Goal: Transaction & Acquisition: Download file/media

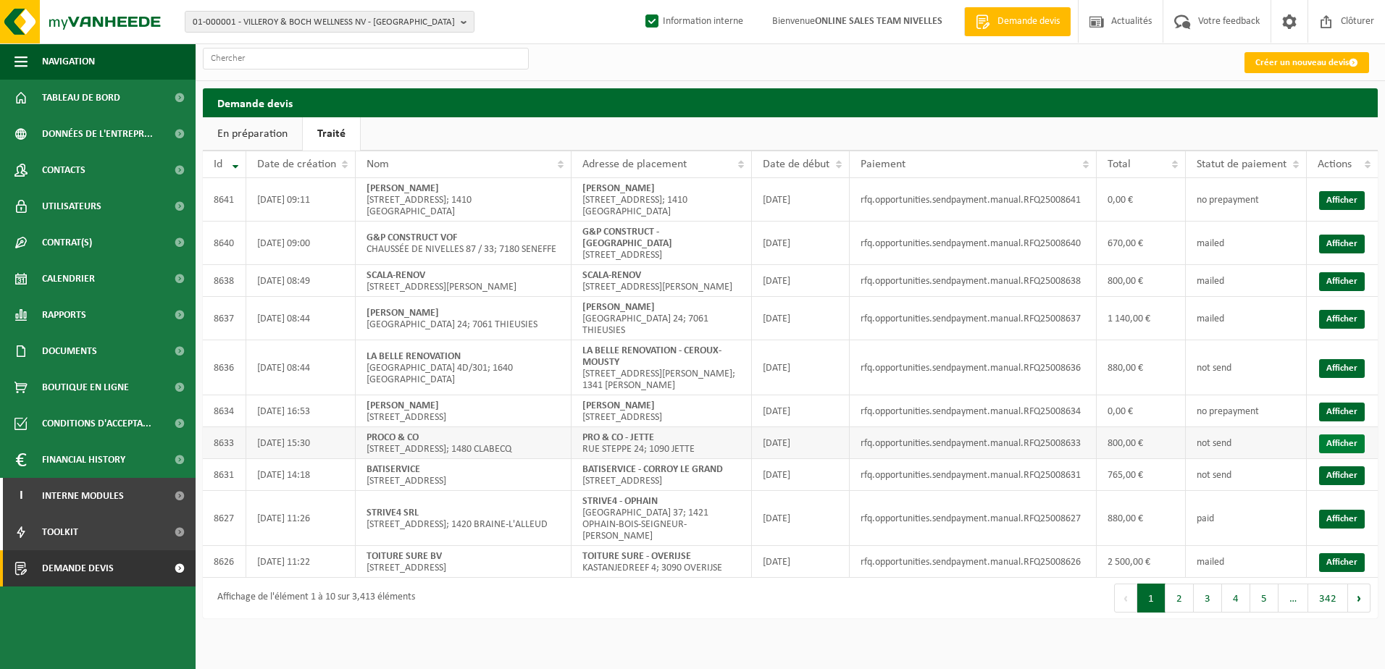
click at [1353, 453] on link "Afficher" at bounding box center [1342, 444] width 46 height 19
click at [1335, 329] on link "Afficher" at bounding box center [1342, 319] width 46 height 19
click at [1318, 297] on td "Afficher" at bounding box center [1341, 281] width 71 height 32
click at [1346, 291] on link "Afficher" at bounding box center [1342, 281] width 46 height 19
click at [1356, 246] on link "Afficher" at bounding box center [1342, 244] width 46 height 19
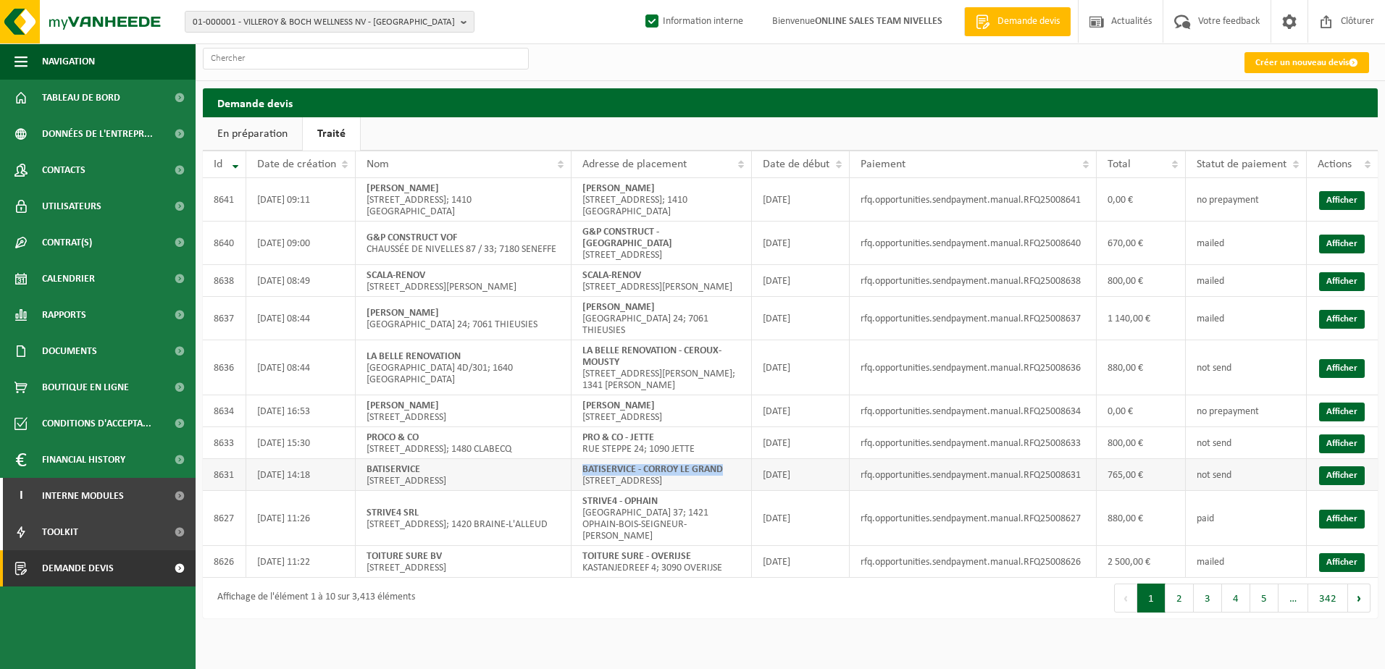
drag, startPoint x: 724, startPoint y: 496, endPoint x: 582, endPoint y: 493, distance: 142.7
click at [582, 491] on td "BATISERVICE - CORROY LE GRAND RUE DU FRAIGNAT 14; 1325 CORROY-LE-GRAND" at bounding box center [661, 475] width 180 height 32
copy strong "BATISERVICE - CORROY LE GRAND"
click at [1347, 485] on link "Afficher" at bounding box center [1342, 475] width 46 height 19
drag, startPoint x: 654, startPoint y: 459, endPoint x: 581, endPoint y: 462, distance: 73.2
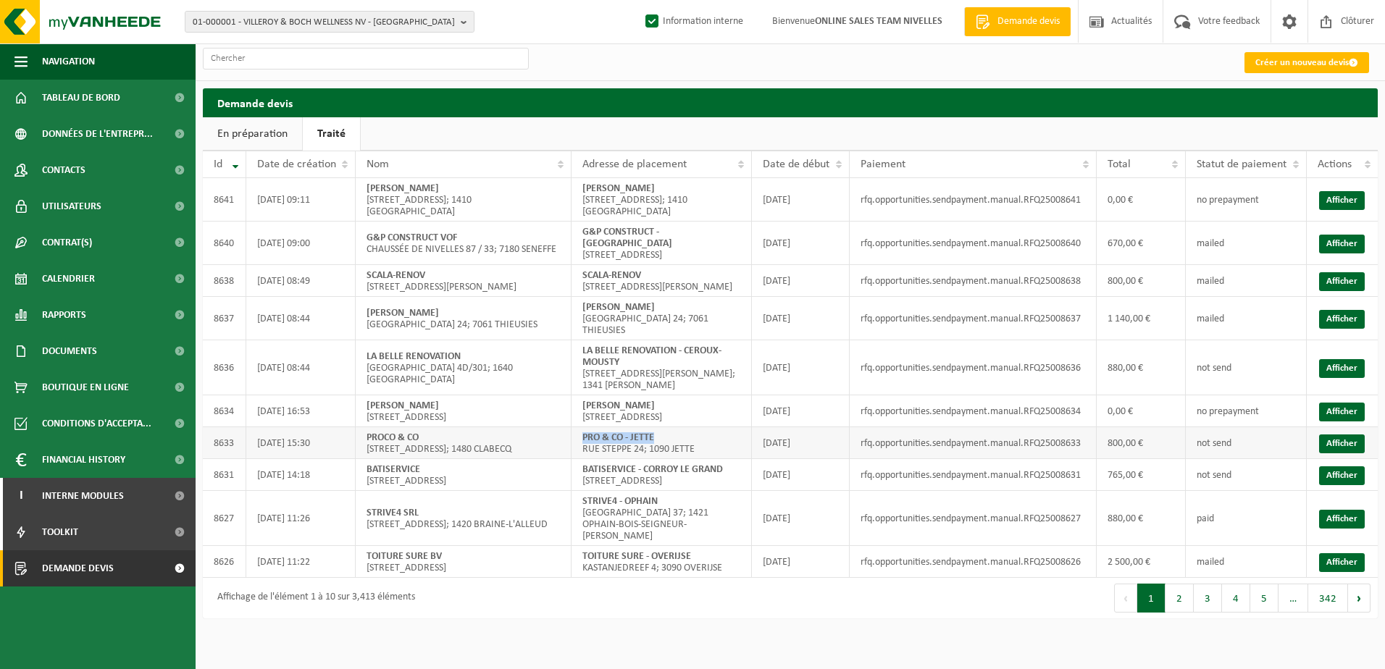
click at [581, 459] on td "PRO & CO - JETTE RUE STEPPE 24; 1090 JETTE" at bounding box center [661, 443] width 180 height 32
copy strong "PRO & CO - JETTE"
click at [1332, 453] on link "Afficher" at bounding box center [1342, 444] width 46 height 19
drag, startPoint x: 637, startPoint y: 330, endPoint x: 580, endPoint y: 330, distance: 57.2
click at [580, 330] on td "ROISIN ERIC RUE DU CHATEAU 24; 7061 THIEUSIES" at bounding box center [661, 318] width 180 height 43
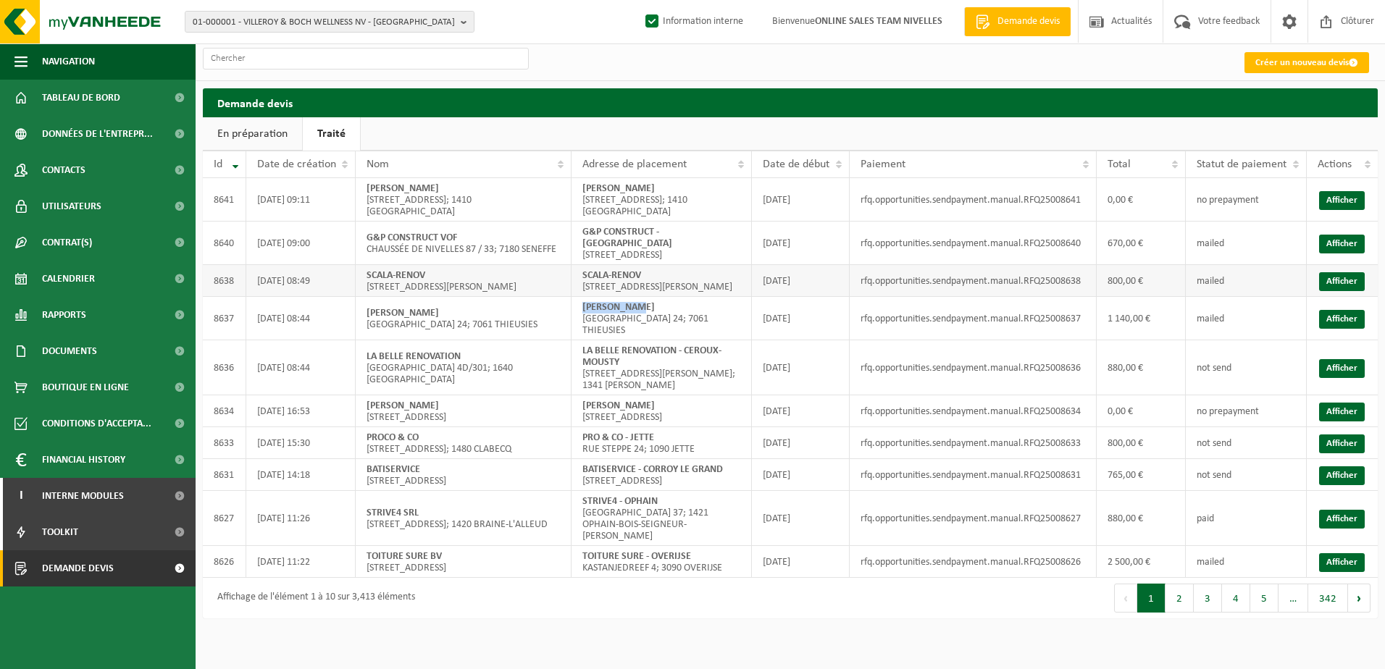
copy strong "ROISIN ERIC"
click at [1337, 329] on link "Afficher" at bounding box center [1342, 319] width 46 height 19
drag, startPoint x: 621, startPoint y: 373, endPoint x: 583, endPoint y: 364, distance: 38.6
click at [583, 364] on td "LA BELLE RENOVATION - CEROUX-MOUSTY RUE ERNEST BERTHET 9; 1341 CÉROUX-MOUSTY" at bounding box center [661, 367] width 180 height 55
copy strong "LA BELLE RENOVATION - CEROUX-MOUSTY"
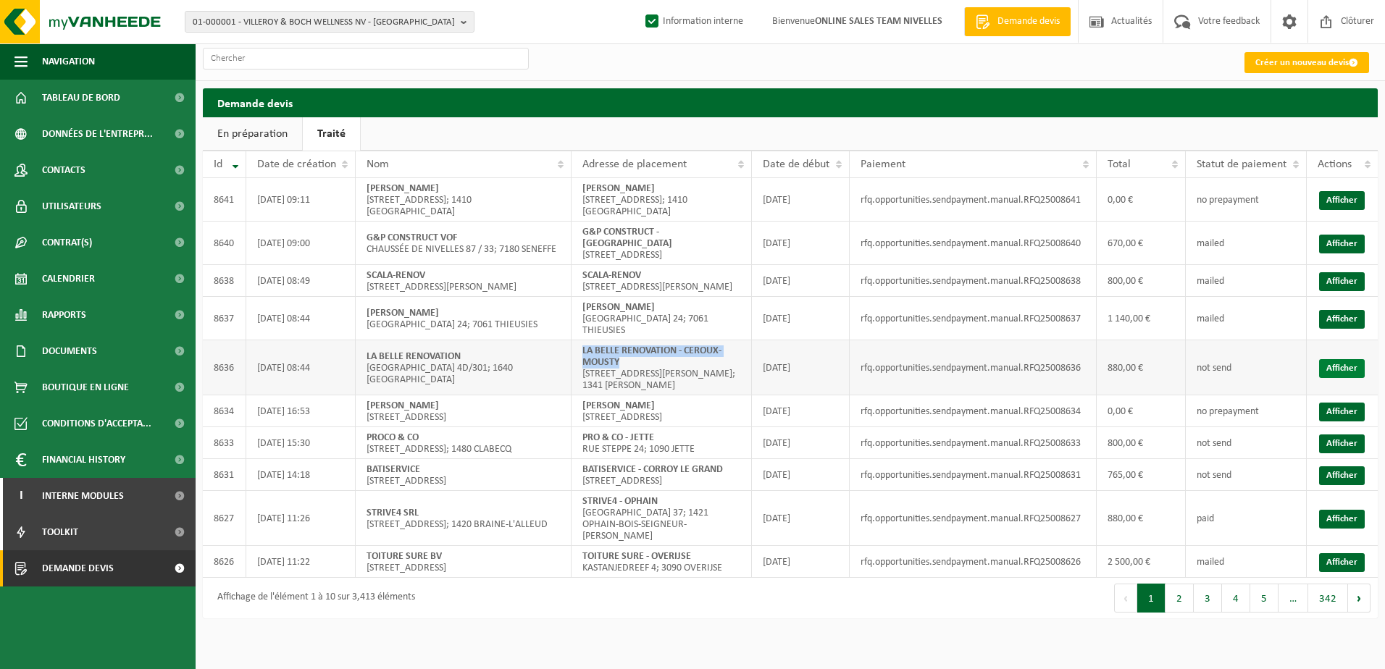
click at [1332, 378] on link "Afficher" at bounding box center [1342, 368] width 46 height 19
drag, startPoint x: 645, startPoint y: 285, endPoint x: 582, endPoint y: 290, distance: 62.5
click at [582, 290] on td "SCALA-RENOV AVENUE FRANZ MERJAY 153; 1050 IXELLES" at bounding box center [661, 281] width 180 height 32
copy strong "SCALA-RENOV"
click at [1350, 291] on link "Afficher" at bounding box center [1342, 281] width 46 height 19
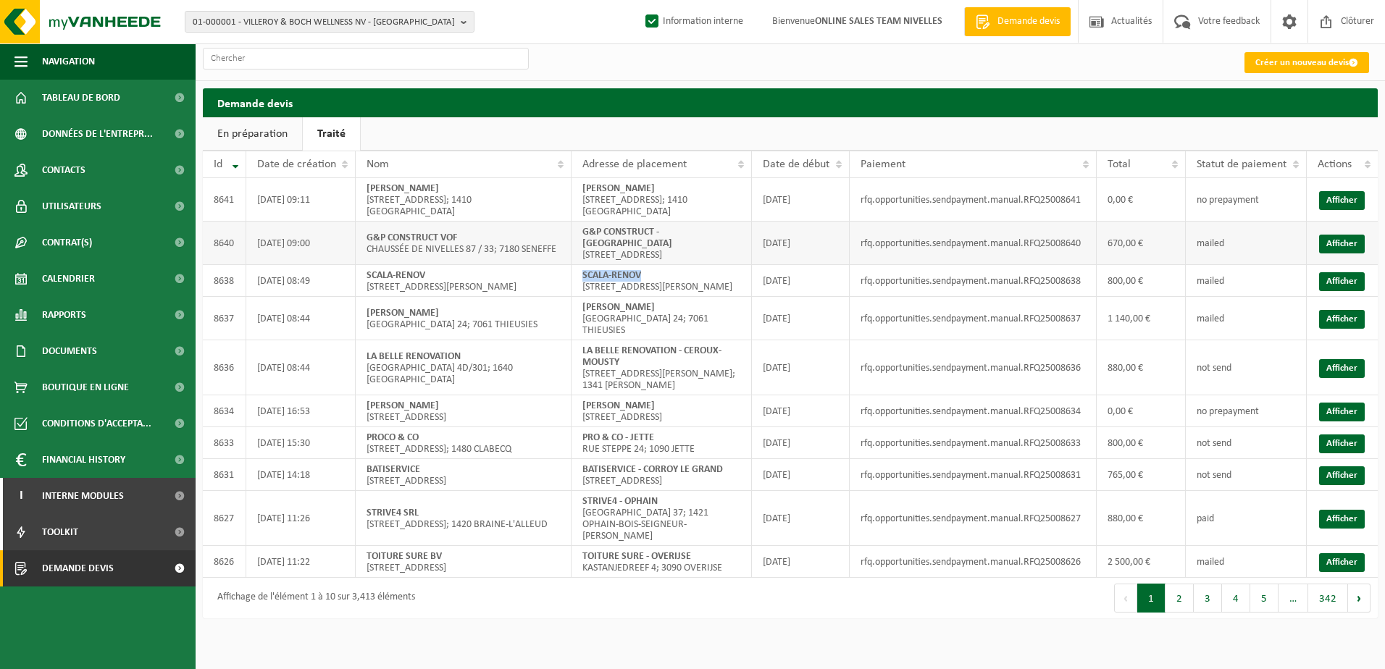
drag, startPoint x: 616, startPoint y: 244, endPoint x: 576, endPoint y: 235, distance: 40.1
click at [576, 235] on td "G&P CONSTRUCT - RHODE-SAINT-GENESE RUE TERMEULEN 10; 1640 RHODE-SAINT-GENESE" at bounding box center [661, 243] width 180 height 43
copy strong "G&P CONSTRUCT - RHODE-SAINT-GENESE"
click at [1360, 251] on link "Afficher" at bounding box center [1342, 244] width 46 height 19
click at [692, 283] on td "SCALA-RENOV AVENUE FRANZ MERJAY 153; 1050 IXELLES" at bounding box center [661, 281] width 180 height 32
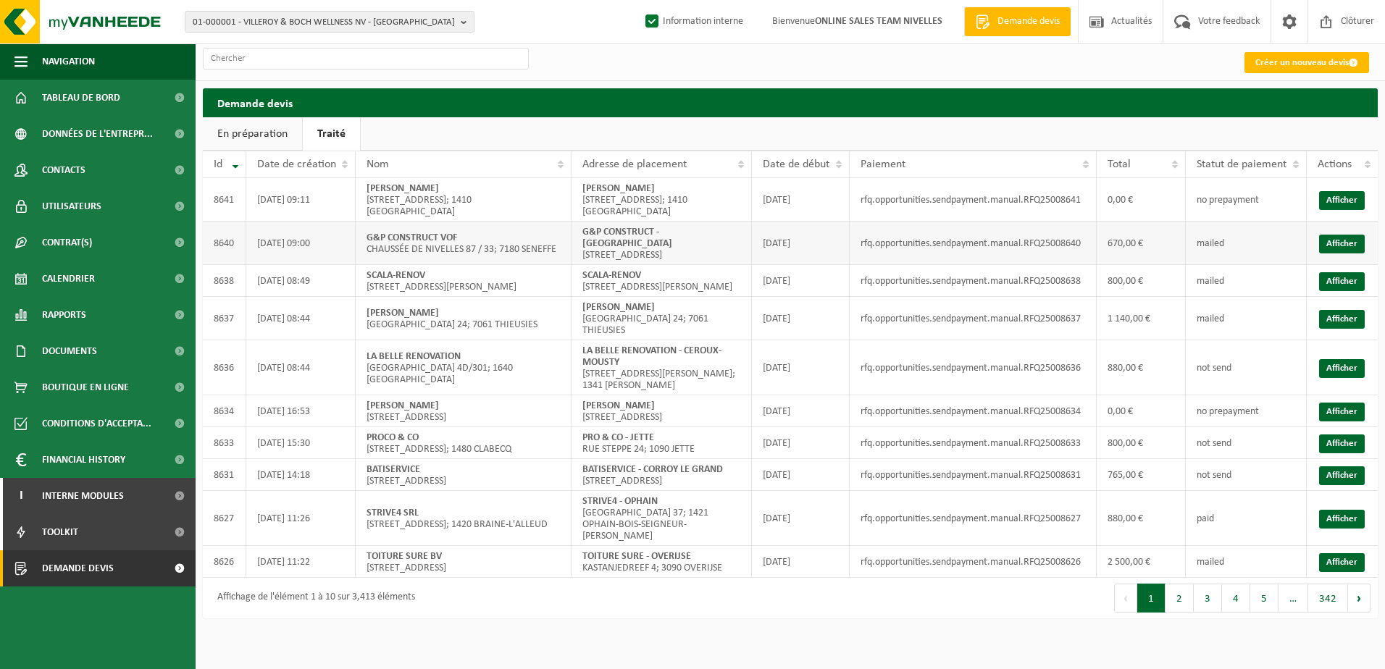
click at [624, 241] on td "G&P CONSTRUCT - RHODE-SAINT-GENESE RUE TERMEULEN 10; 1640 RHODE-SAINT-GENESE" at bounding box center [661, 243] width 180 height 43
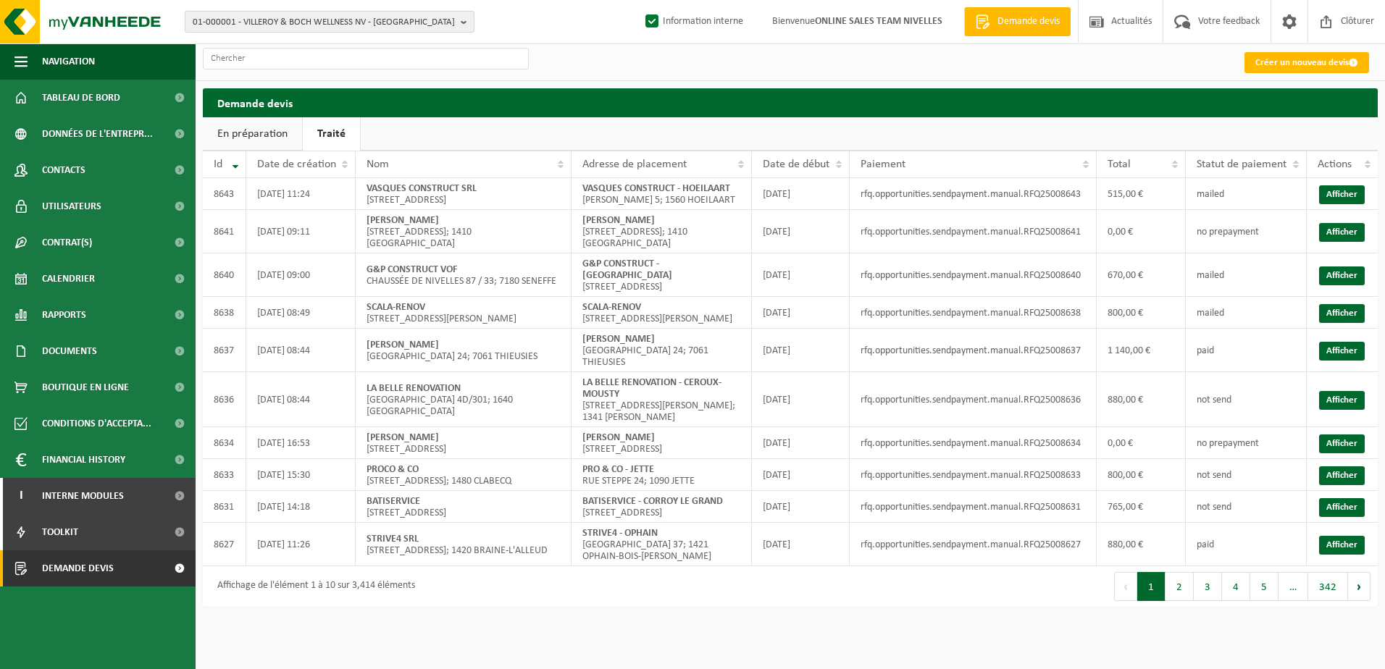
drag, startPoint x: 464, startPoint y: 22, endPoint x: 453, endPoint y: 29, distance: 13.3
click at [464, 22] on b "button" at bounding box center [467, 22] width 13 height 20
click at [374, 50] on input "text" at bounding box center [329, 45] width 282 height 18
paste input "10-987242"
type input "10-987242"
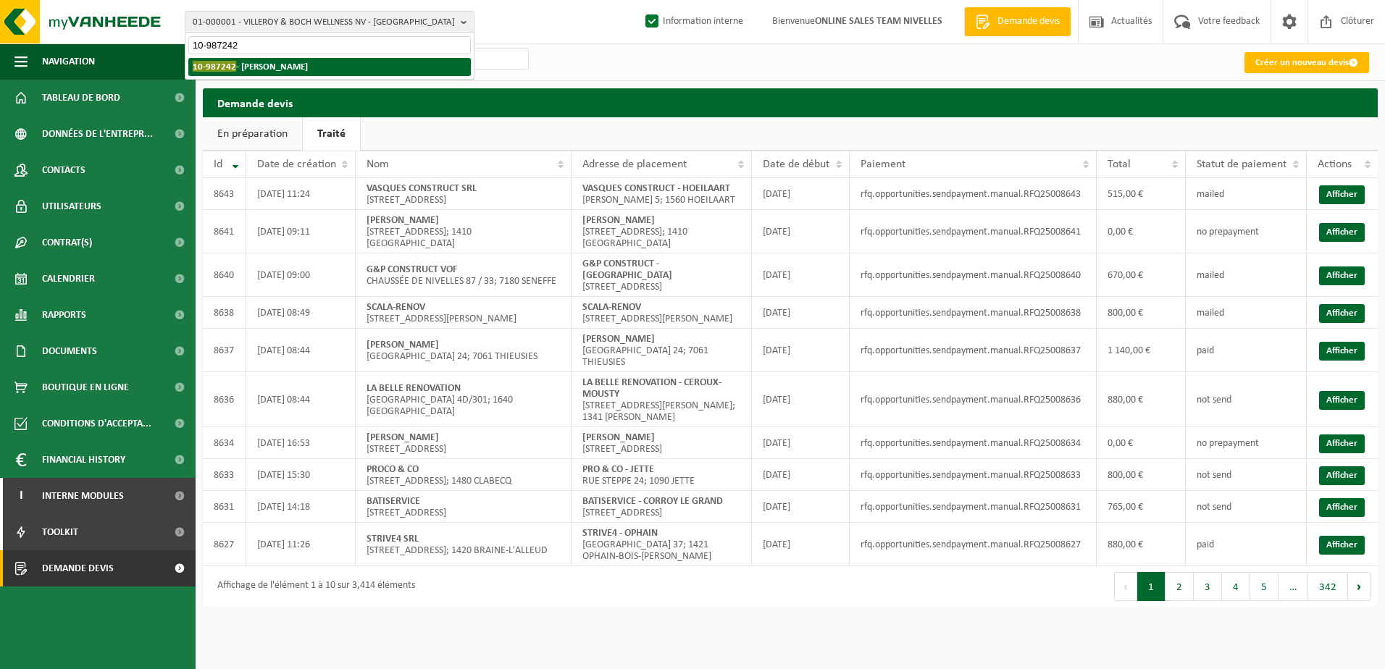
click at [308, 68] on strong "10-987242 - NIKOGHOSYAN ARTAK - REBECQ" at bounding box center [250, 66] width 115 height 11
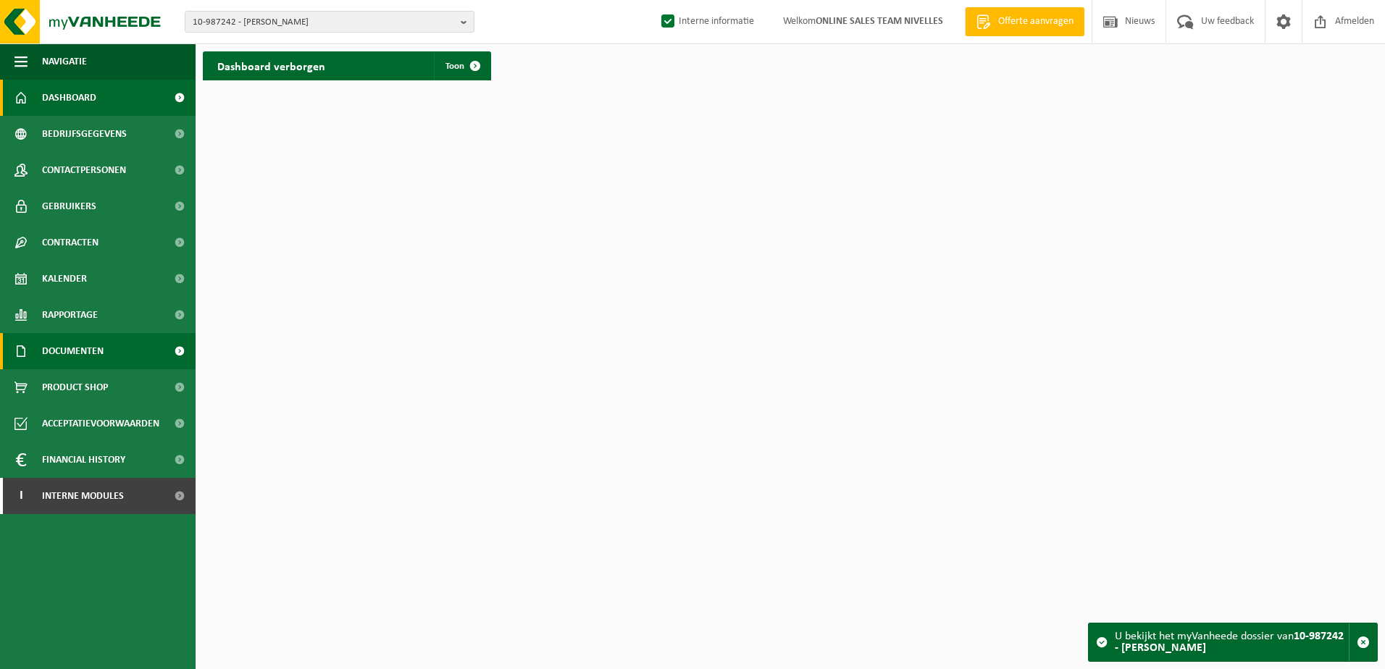
click at [65, 350] on span "Documenten" at bounding box center [73, 351] width 62 height 36
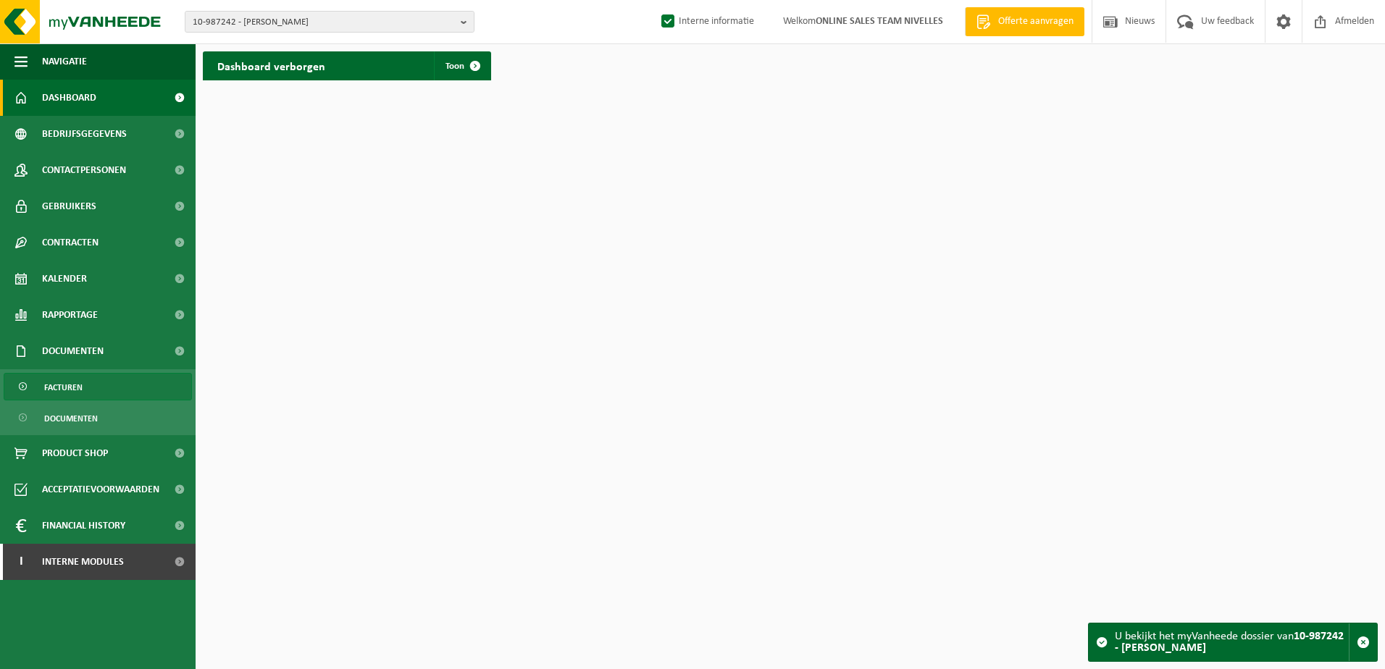
click at [70, 387] on span "Facturen" at bounding box center [63, 388] width 38 height 28
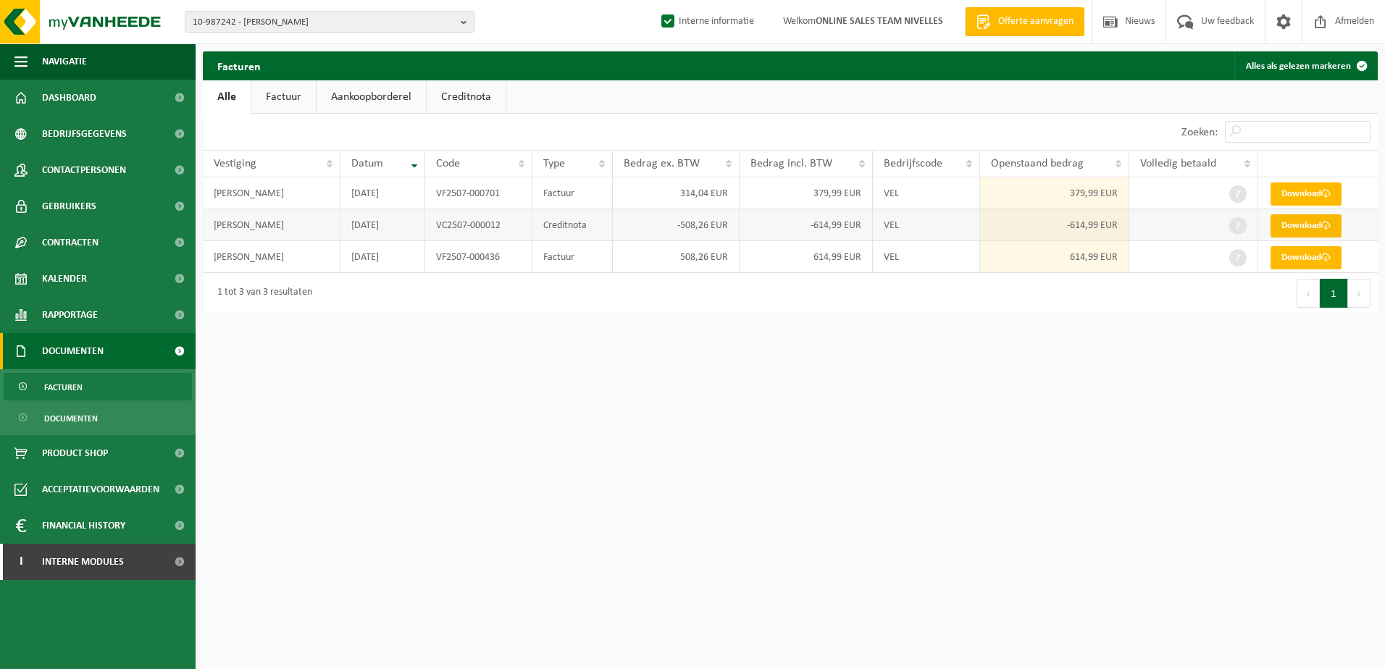
click at [1286, 224] on link "Download" at bounding box center [1305, 225] width 71 height 23
click at [74, 177] on span "Contactpersonen" at bounding box center [84, 170] width 84 height 36
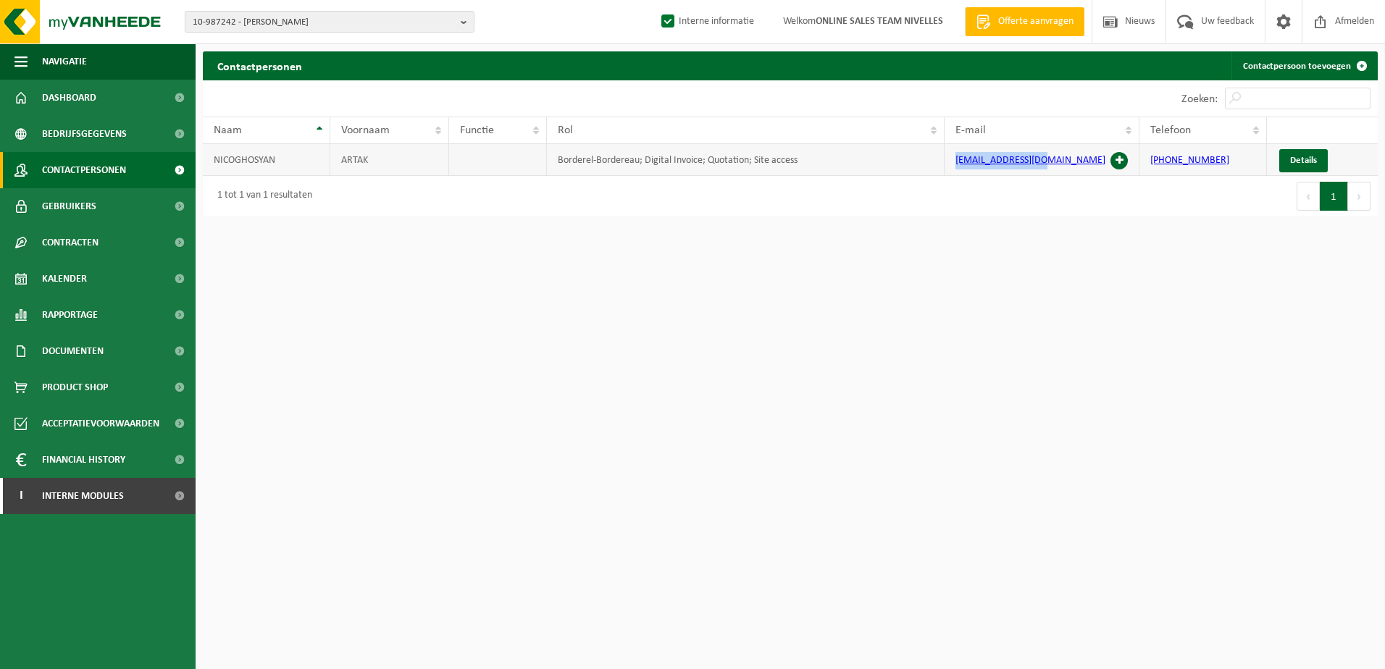
drag, startPoint x: 1045, startPoint y: 164, endPoint x: 957, endPoint y: 162, distance: 88.4
click at [957, 162] on td "[EMAIL_ADDRESS][DOMAIN_NAME]" at bounding box center [1041, 160] width 195 height 32
copy link "[EMAIL_ADDRESS][DOMAIN_NAME]"
click at [463, 20] on b "button" at bounding box center [467, 22] width 13 height 20
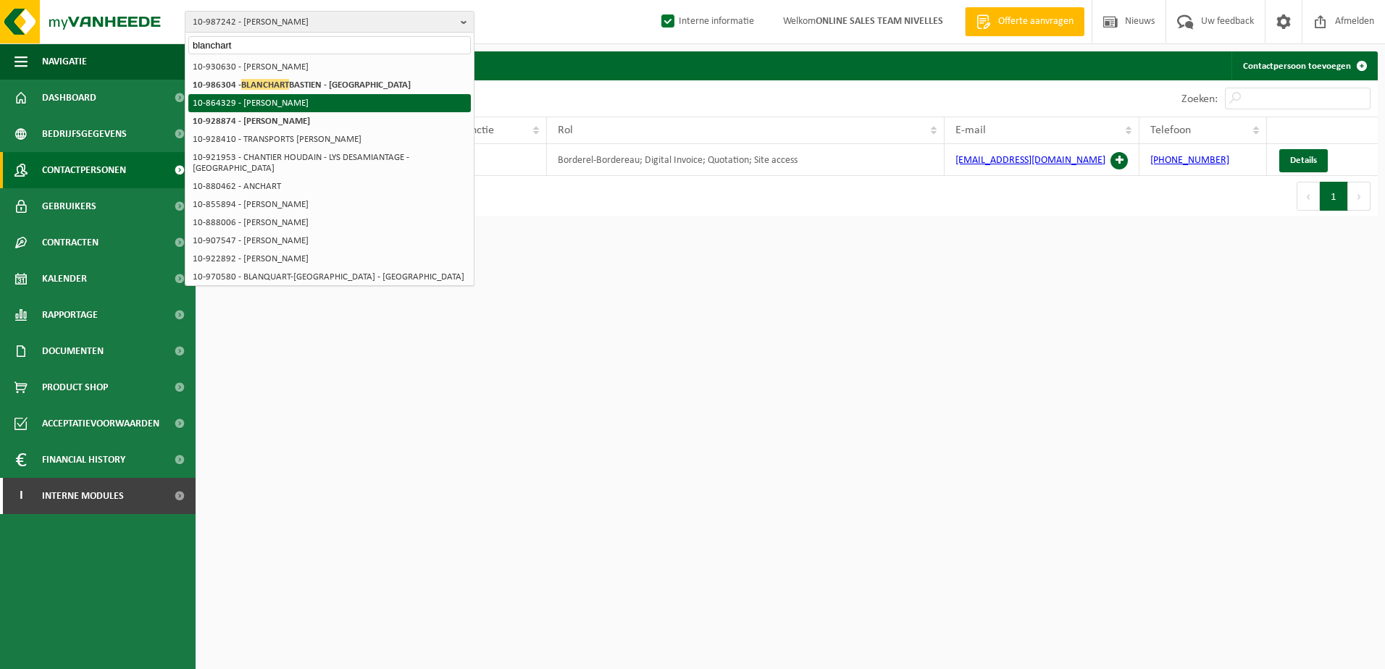
type input "blanchart"
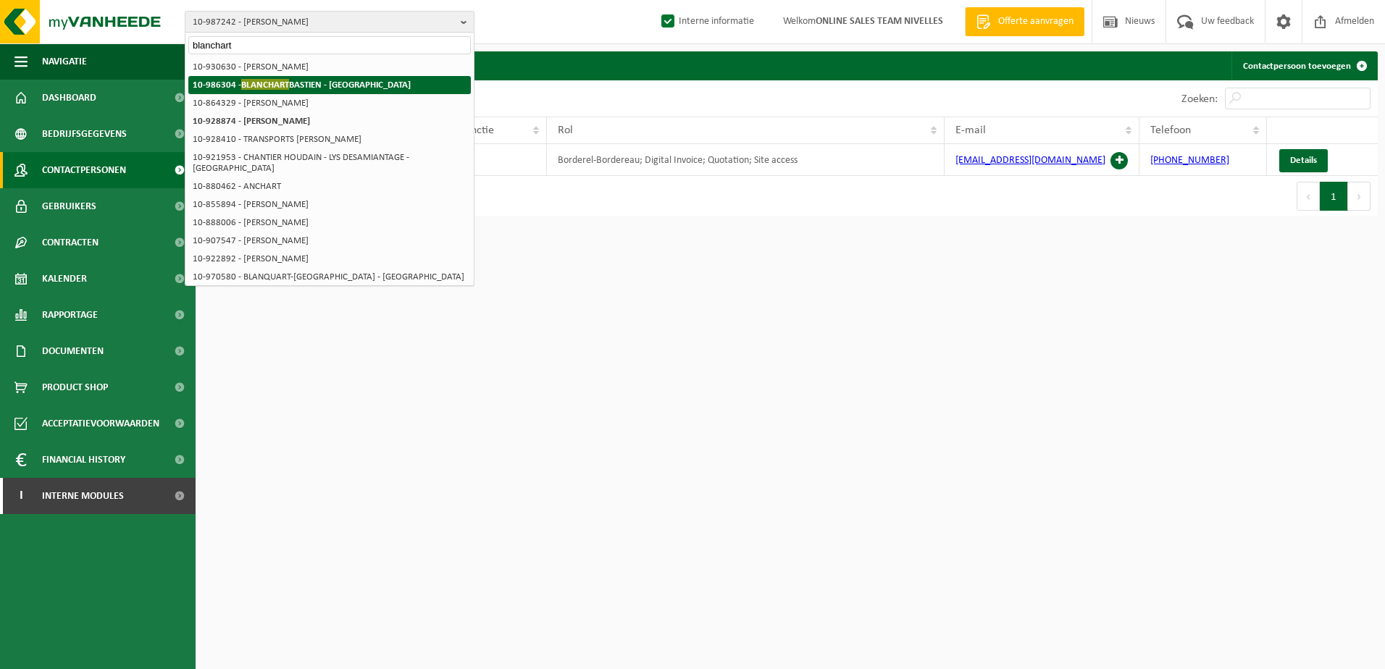
click at [381, 79] on li "10-986304 - BLANCHART BASTIEN - BRAINE-LE-CHÂTEAU" at bounding box center [329, 85] width 282 height 18
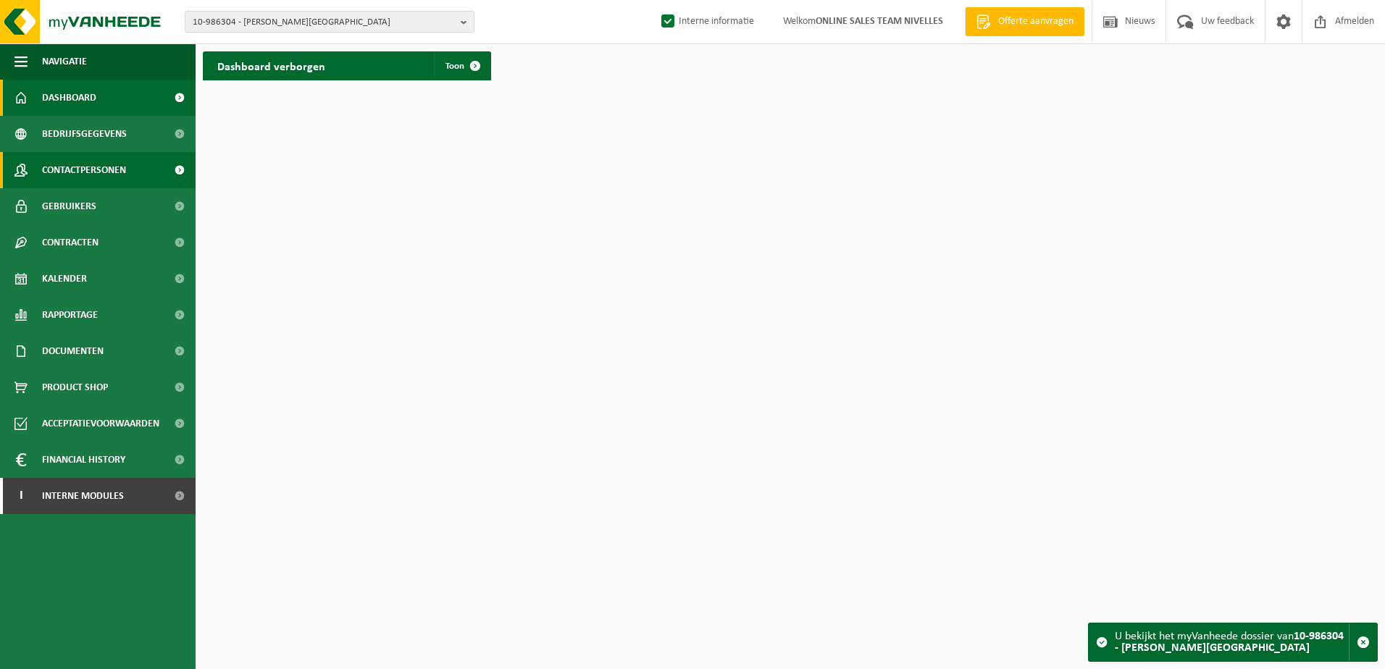
click at [75, 160] on span "Contactpersonen" at bounding box center [84, 170] width 84 height 36
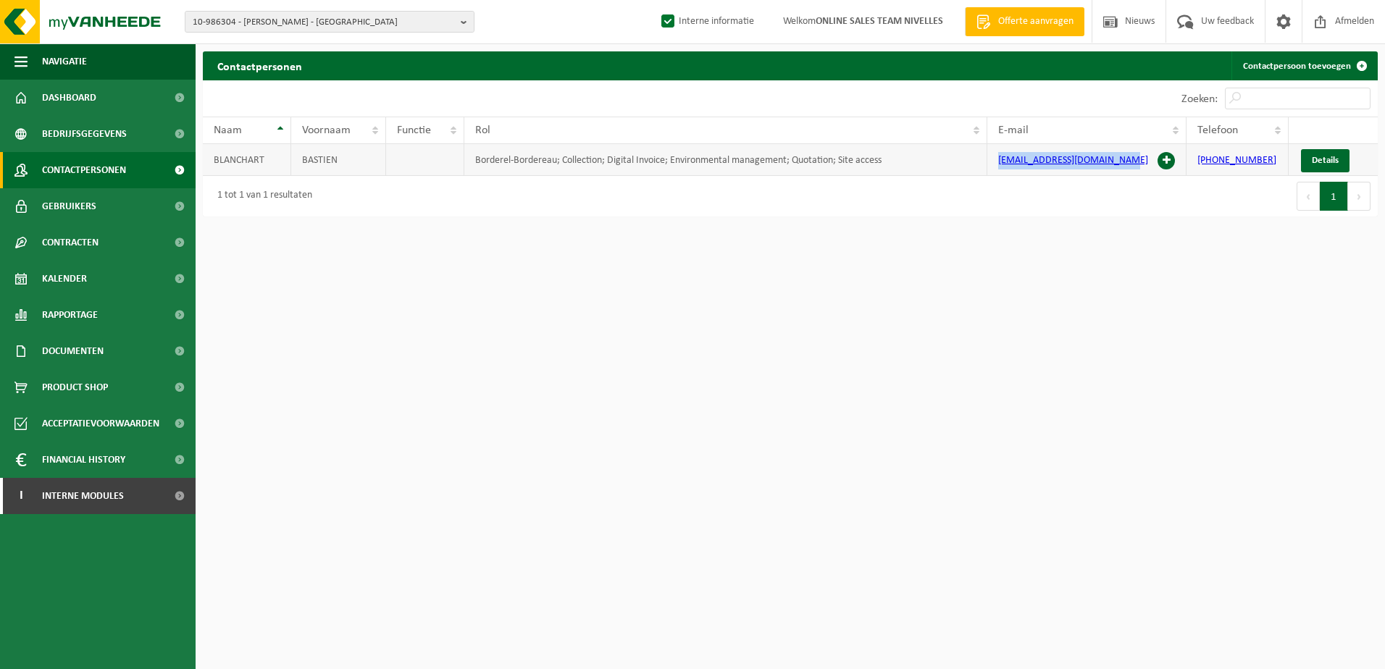
drag, startPoint x: 1130, startPoint y: 163, endPoint x: 996, endPoint y: 154, distance: 134.3
click at [996, 154] on td "bastienblanchart@gmail.com" at bounding box center [1087, 160] width 200 height 32
copy link "bastienblanchart@gmail.com"
click at [461, 25] on b "button" at bounding box center [467, 22] width 13 height 20
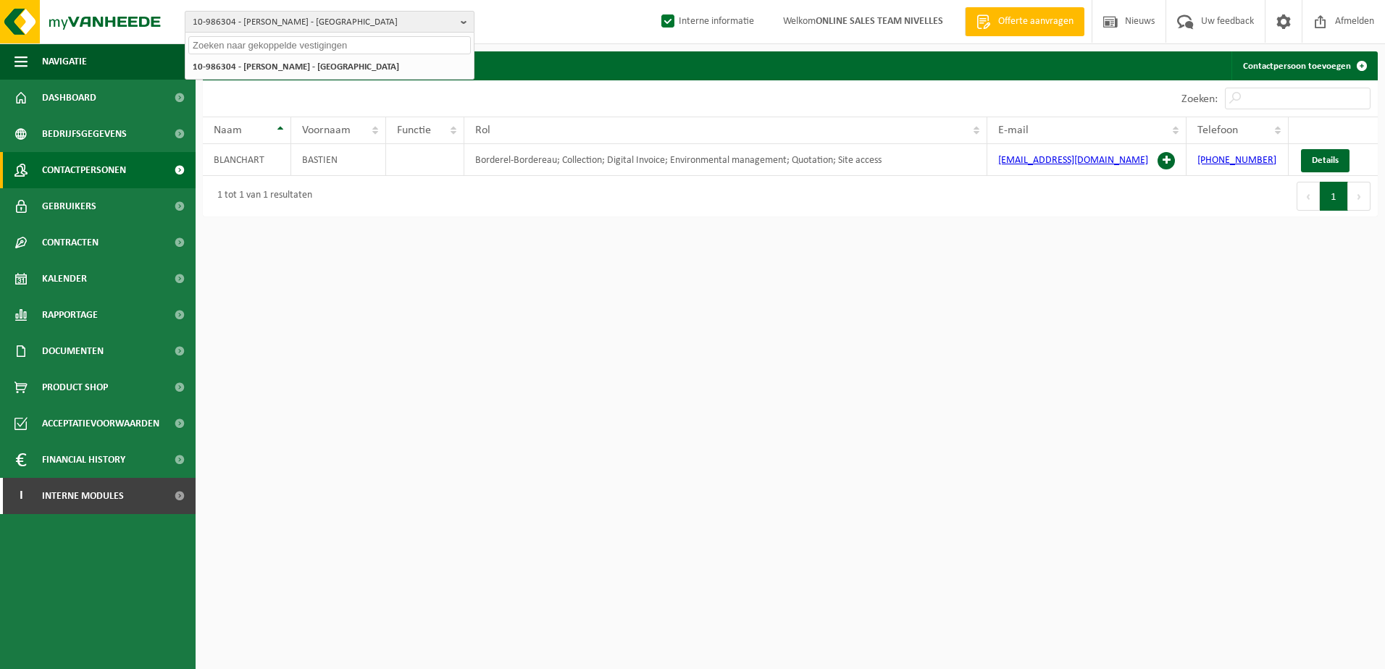
paste input "10-975714"
type input "10-975714"
click at [387, 59] on li "10-975714 - DOVY KEUKENS NV - ROESELARE" at bounding box center [329, 67] width 282 height 18
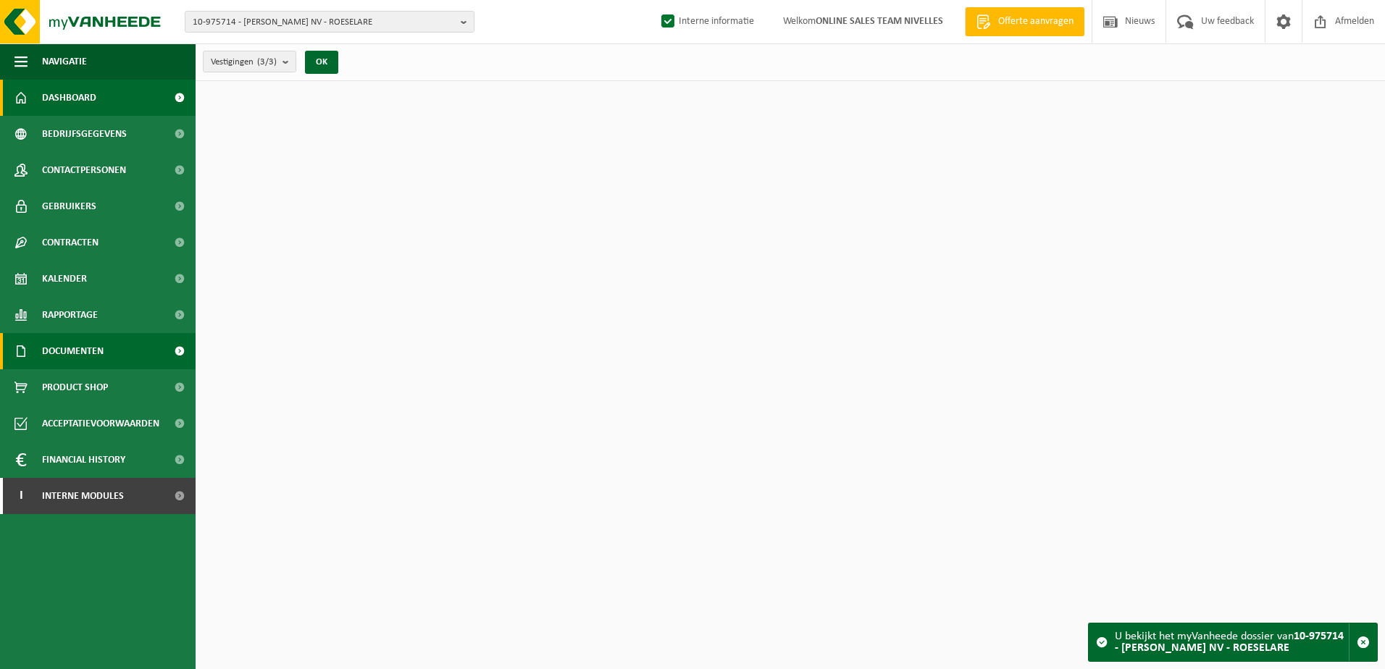
click at [88, 362] on span "Documenten" at bounding box center [73, 351] width 62 height 36
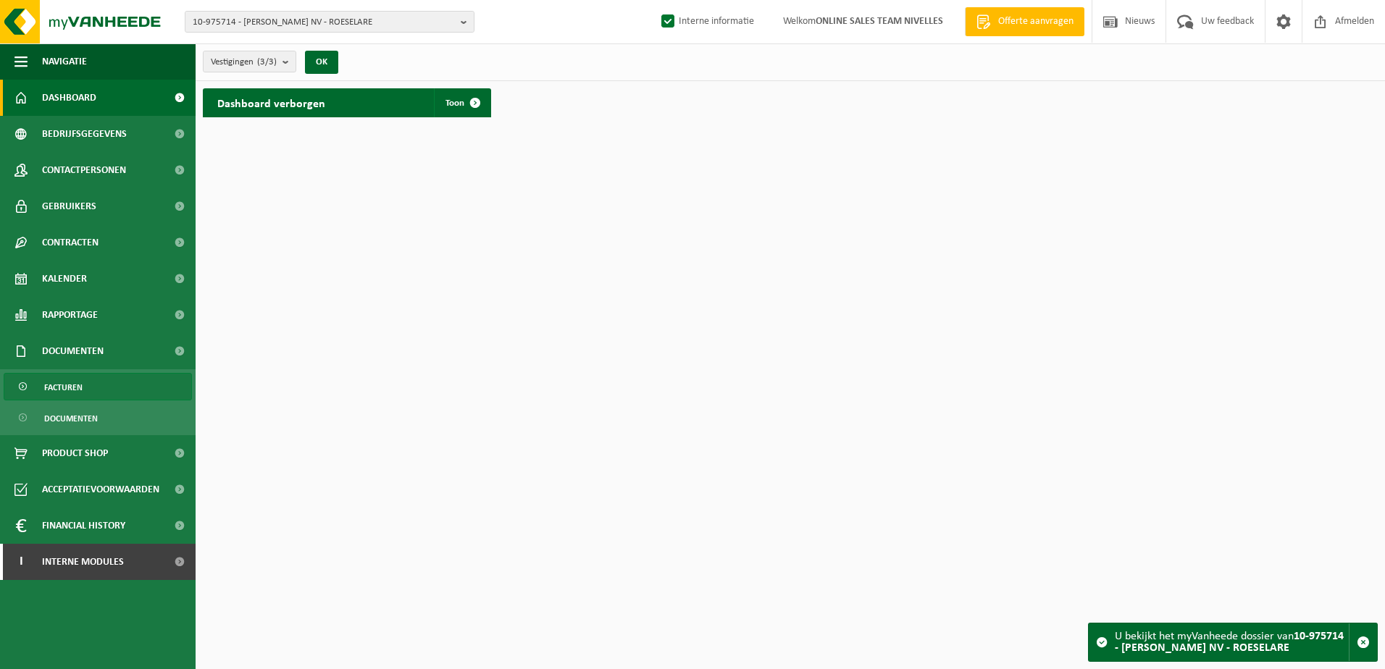
click at [88, 388] on link "Facturen" at bounding box center [98, 387] width 188 height 28
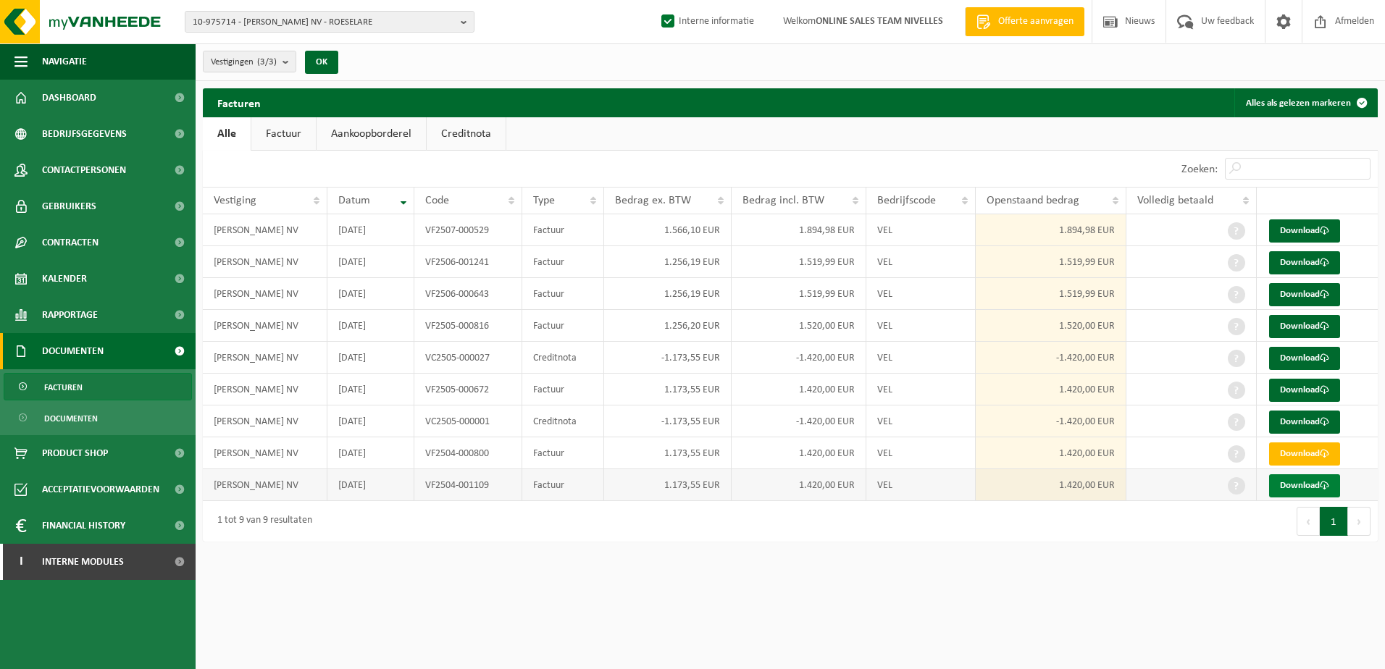
click at [1303, 488] on link "Download" at bounding box center [1304, 485] width 71 height 23
click at [1311, 458] on link "Download" at bounding box center [1304, 453] width 71 height 23
click at [1309, 424] on link "Download" at bounding box center [1304, 422] width 71 height 23
click at [1320, 384] on link "Download" at bounding box center [1304, 390] width 71 height 23
click at [1299, 358] on link "Download" at bounding box center [1304, 358] width 71 height 23
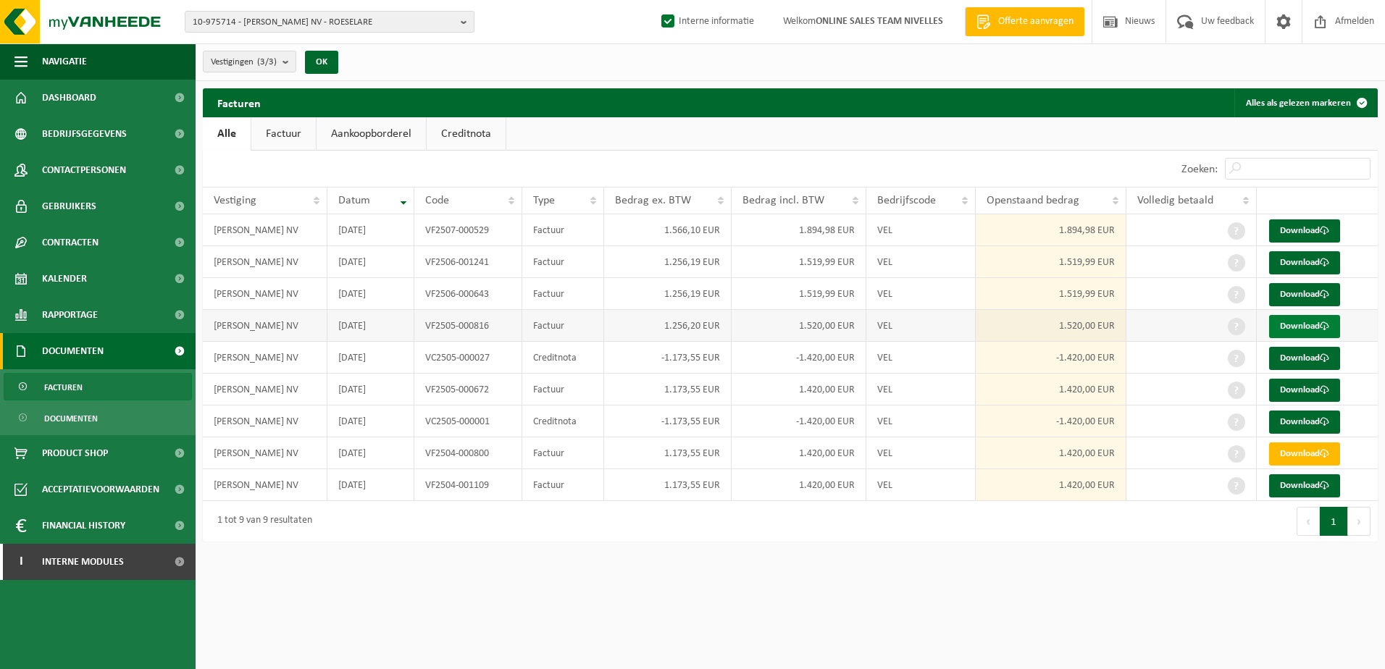
click at [1324, 324] on span at bounding box center [1323, 326] width 9 height 9
click at [1329, 286] on link "Download" at bounding box center [1304, 294] width 71 height 23
click at [1332, 264] on link "Download" at bounding box center [1304, 262] width 71 height 23
click at [1311, 224] on link "Download" at bounding box center [1304, 230] width 71 height 23
click at [712, 596] on html "10-975714 - [PERSON_NAME] NV - ROESELARE 10-975714 - DOVY KEUKENS NV - ROESELAR…" at bounding box center [692, 334] width 1385 height 669
